Goal: Transaction & Acquisition: Book appointment/travel/reservation

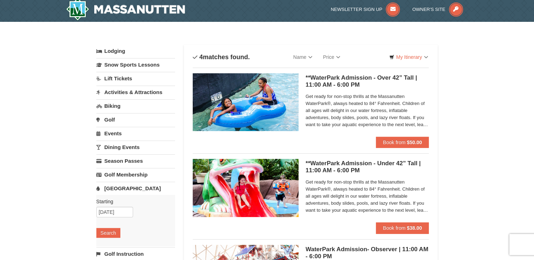
scroll to position [2, 0]
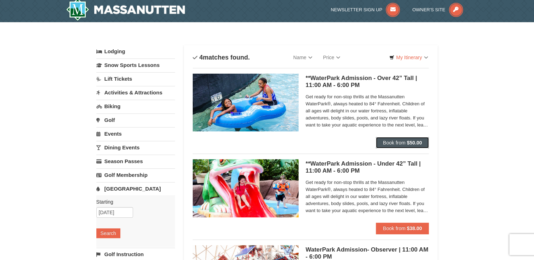
click at [392, 140] on span "Book from" at bounding box center [394, 143] width 23 height 6
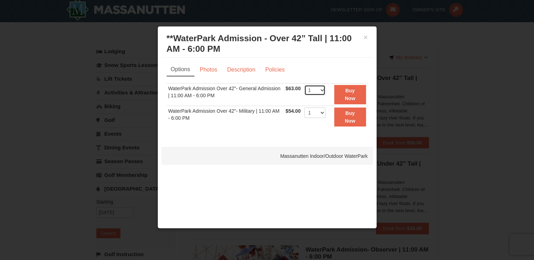
click at [318, 91] on select "1 2 3 4 5 6 7 8 9 10 11 12 13 14 15 16 17 18 19 20 21 22" at bounding box center [314, 90] width 21 height 11
click at [319, 89] on select "1 2 3 4 5 6 7 8 9 10 11 12 13 14 15 16 17 18 19 20 21 22" at bounding box center [314, 90] width 21 height 11
click at [317, 114] on select "1 2 3 4 5 6 7 8 9 10 11 12 13 14 15 16 17 18 19 20 21 22" at bounding box center [314, 113] width 21 height 11
click at [316, 112] on select "1 2 3 4 5 6 7 8 9 10 11 12 13 14 15 16 17 18 19 20 21 22" at bounding box center [314, 113] width 21 height 11
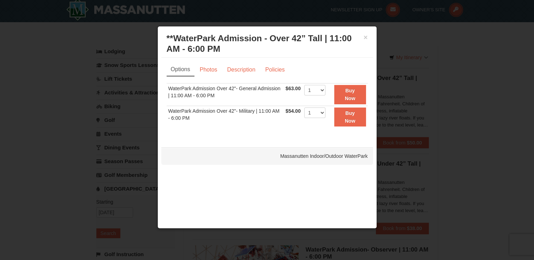
click at [324, 68] on ul "Options Photos Description Policies" at bounding box center [267, 69] width 201 height 13
click at [352, 92] on strong "Buy Now" at bounding box center [350, 94] width 11 height 13
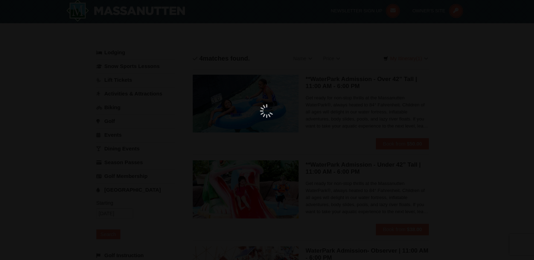
scroll to position [2, 0]
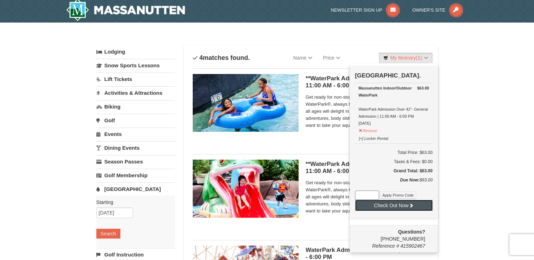
click at [404, 207] on button "Check Out Now" at bounding box center [394, 205] width 78 height 11
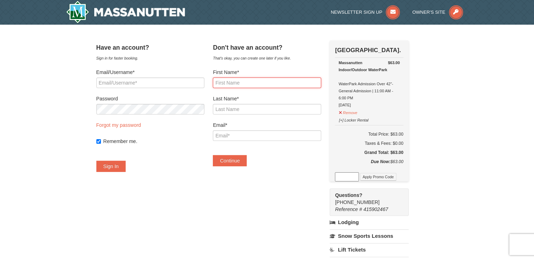
click at [248, 83] on input "First Name*" at bounding box center [267, 83] width 108 height 11
type input "maria"
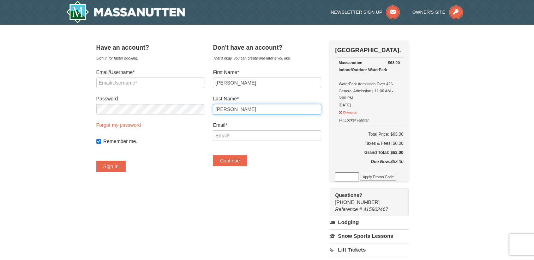
type input "whitico"
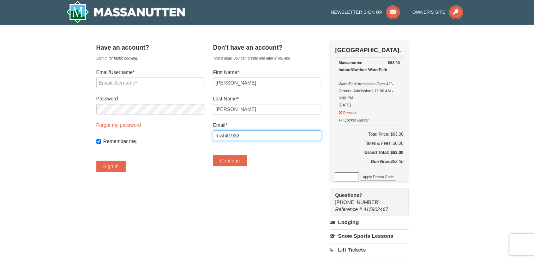
click at [213, 155] on button "Continue" at bounding box center [230, 160] width 34 height 11
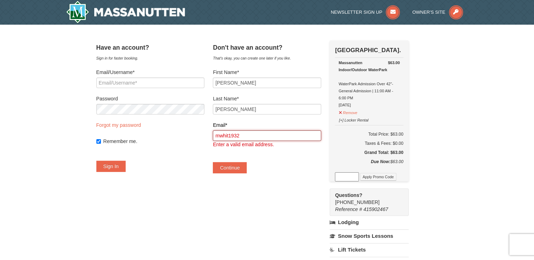
click at [294, 136] on input "mwhit1932" at bounding box center [267, 136] width 108 height 11
click at [256, 136] on input "mwhit1932" at bounding box center [267, 136] width 108 height 11
type input "[EMAIL_ADDRESS][DOMAIN_NAME]"
click at [284, 172] on div "Continue" at bounding box center [267, 164] width 108 height 18
click at [233, 167] on button "Continue" at bounding box center [230, 167] width 34 height 11
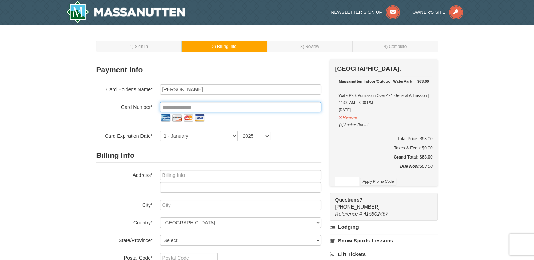
click at [215, 106] on input "tel" at bounding box center [240, 107] width 161 height 11
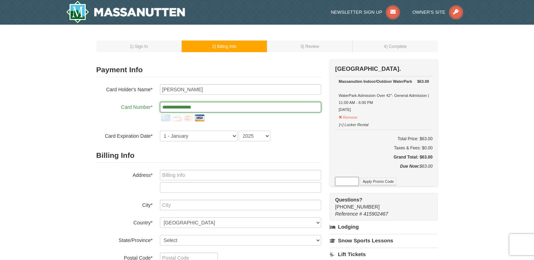
type input "**********"
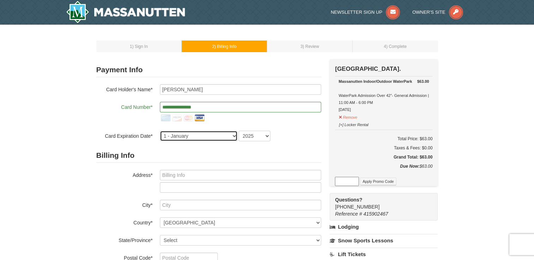
click at [198, 135] on select "1 - January 2 - February 3 - March 4 - April 5 - May 6 - June 7 - July 8 - Augu…" at bounding box center [199, 136] width 78 height 11
select select "12"
click at [160, 131] on select "1 - January 2 - February 3 - March 4 - April 5 - May 6 - June 7 - July 8 - Augu…" at bounding box center [199, 136] width 78 height 11
click at [249, 137] on select "2025 2026 2027 2028 2029 2030 2031 2032 2033 2034" at bounding box center [255, 136] width 32 height 11
select select "2027"
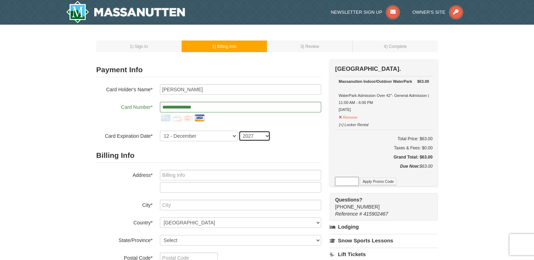
click at [239, 131] on select "2025 2026 2027 2028 2029 2030 2031 2032 2033 2034" at bounding box center [255, 136] width 32 height 11
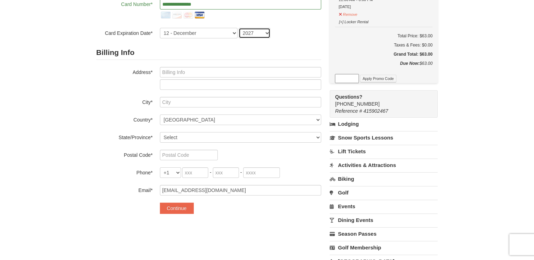
scroll to position [113, 0]
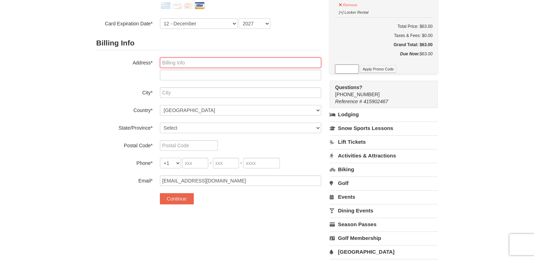
click at [196, 64] on input "text" at bounding box center [240, 63] width 161 height 11
type input "693 Foxwood Rd"
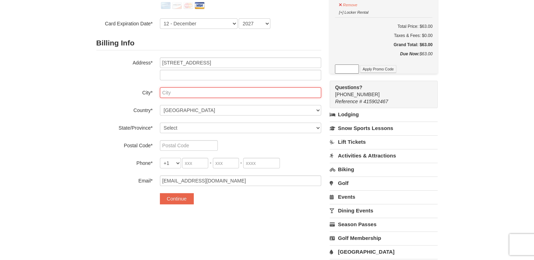
type input "New Galilee, Pennsylvania, United States"
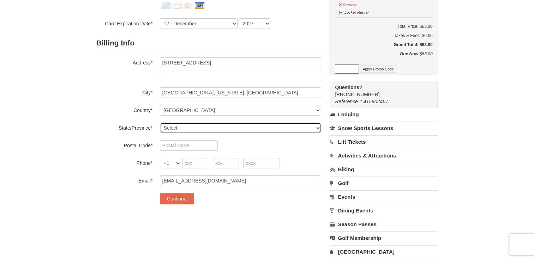
select select "PA"
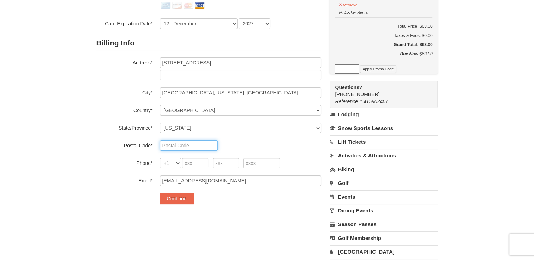
type input "16141-220"
type input "724"
type input "980"
type input "9264"
click at [108, 95] on label "City*" at bounding box center [124, 92] width 56 height 9
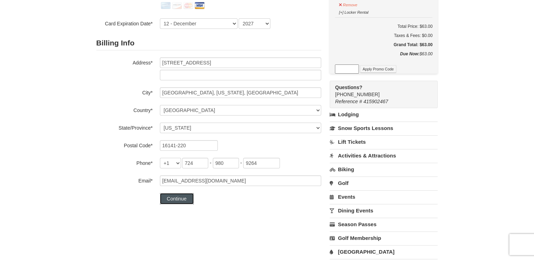
click at [181, 197] on button "Continue" at bounding box center [177, 198] width 34 height 11
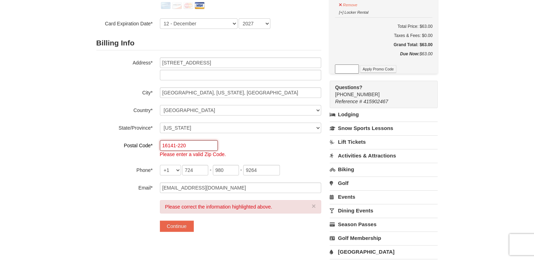
drag, startPoint x: 193, startPoint y: 146, endPoint x: 139, endPoint y: 149, distance: 54.1
click at [139, 149] on div "Postal Code* 16141-220 Please enter a valid Zip Code." at bounding box center [208, 149] width 225 height 18
type input "16141"
click at [121, 157] on div "Postal Code* 16141 Please enter a valid Zip Code." at bounding box center [208, 149] width 225 height 18
click at [184, 227] on button "Continue" at bounding box center [177, 226] width 34 height 11
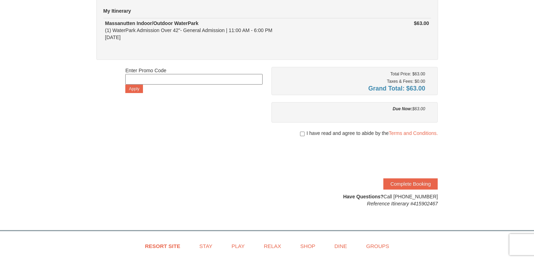
scroll to position [64, 0]
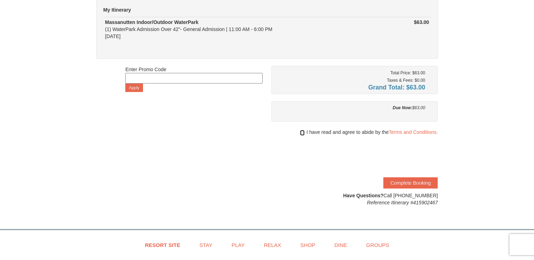
click at [302, 133] on input "checkbox" at bounding box center [302, 133] width 5 height 6
checkbox input "true"
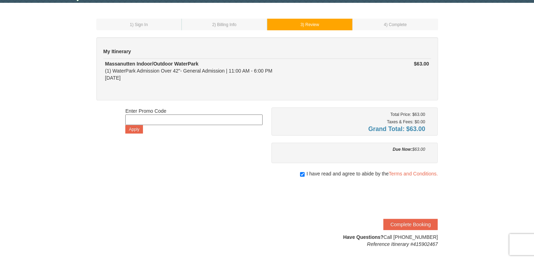
scroll to position [24, 0]
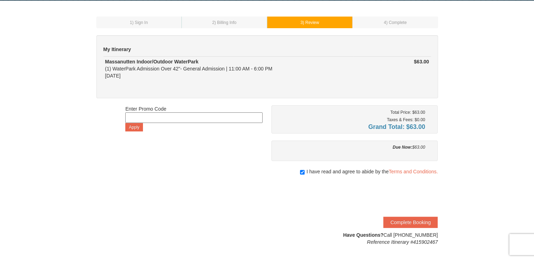
drag, startPoint x: 534, startPoint y: 99, endPoint x: 527, endPoint y: 95, distance: 7.9
click at [527, 95] on div "1 ) Sign In 2 ) Billing Info 3 ) Review ) Complete ×" at bounding box center [267, 131] width 534 height 261
drag, startPoint x: 527, startPoint y: 95, endPoint x: 520, endPoint y: 111, distance: 17.2
click at [520, 111] on div "1 ) Sign In 2 ) Billing Info 3 ) Review ) Complete ×" at bounding box center [267, 131] width 534 height 261
click at [533, 114] on div "1 ) Sign In 2 ) Billing Info 3 ) Review ) Complete ×" at bounding box center [267, 131] width 534 height 261
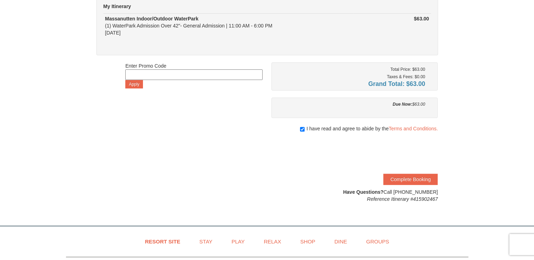
scroll to position [69, 0]
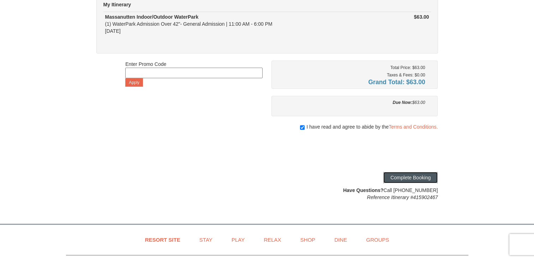
click at [407, 174] on button "Complete Booking" at bounding box center [410, 177] width 54 height 11
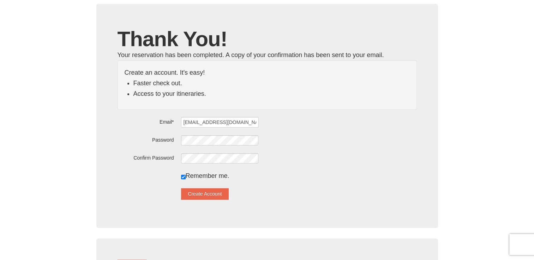
scroll to position [58, 0]
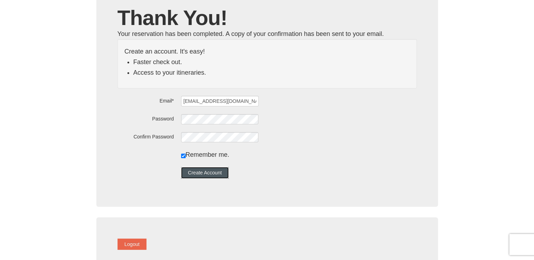
click at [216, 172] on button "Create Account" at bounding box center [205, 172] width 48 height 11
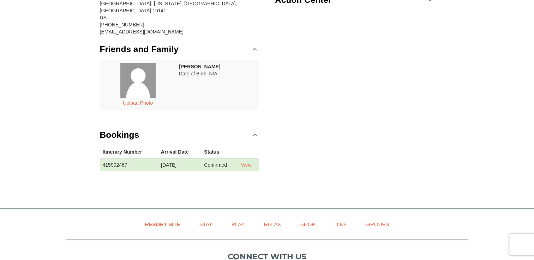
scroll to position [133, 0]
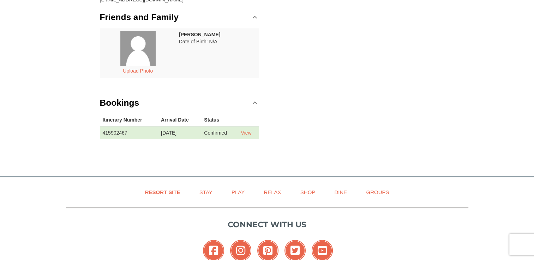
drag, startPoint x: 524, startPoint y: 59, endPoint x: 531, endPoint y: 44, distance: 16.1
click at [531, 44] on div "× My Account Categories Map List Filter My Itinerary Questions? 1-540-289-9441 …" at bounding box center [267, 31] width 534 height 278
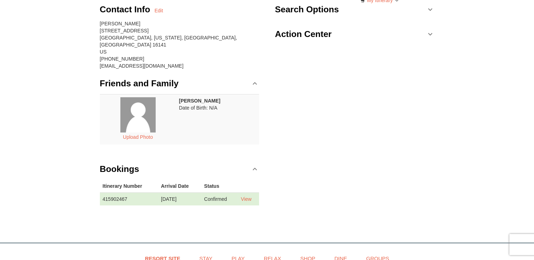
scroll to position [42, 0]
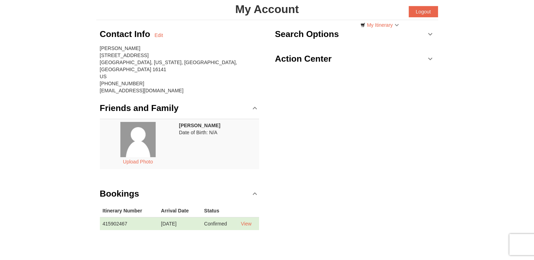
click at [246, 217] on td "View" at bounding box center [248, 223] width 21 height 13
click at [251, 221] on link "View" at bounding box center [246, 224] width 11 height 6
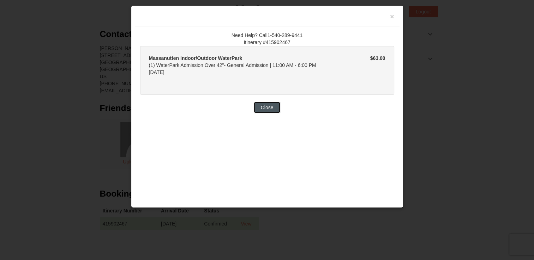
click at [270, 110] on button "Close" at bounding box center [267, 107] width 27 height 11
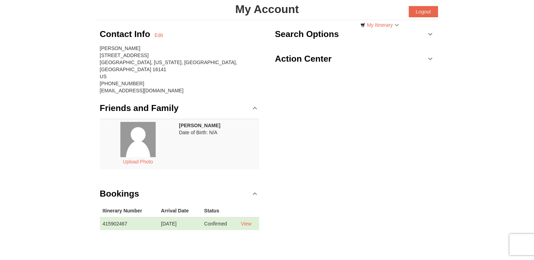
click at [309, 162] on div "Contact Info Edit maria whitico 693 Foxwood Rd New Galilee, Pennsylvania, Unite…" at bounding box center [267, 132] width 342 height 224
click at [421, 175] on div "Contact Info Edit maria whitico 693 Foxwood Rd New Galilee, Pennsylvania, Unite…" at bounding box center [267, 132] width 342 height 224
